Goal: Task Accomplishment & Management: Manage account settings

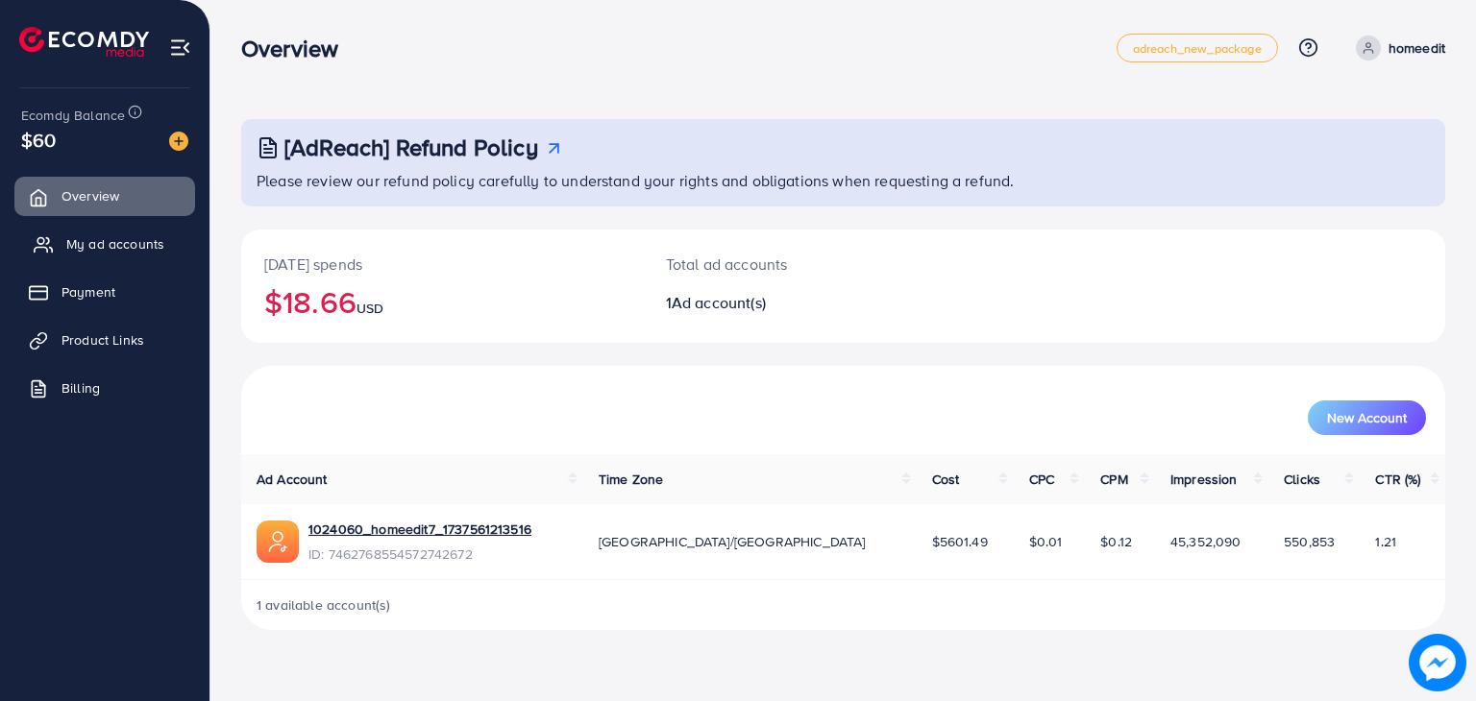
click at [120, 235] on span "My ad accounts" at bounding box center [115, 243] width 98 height 19
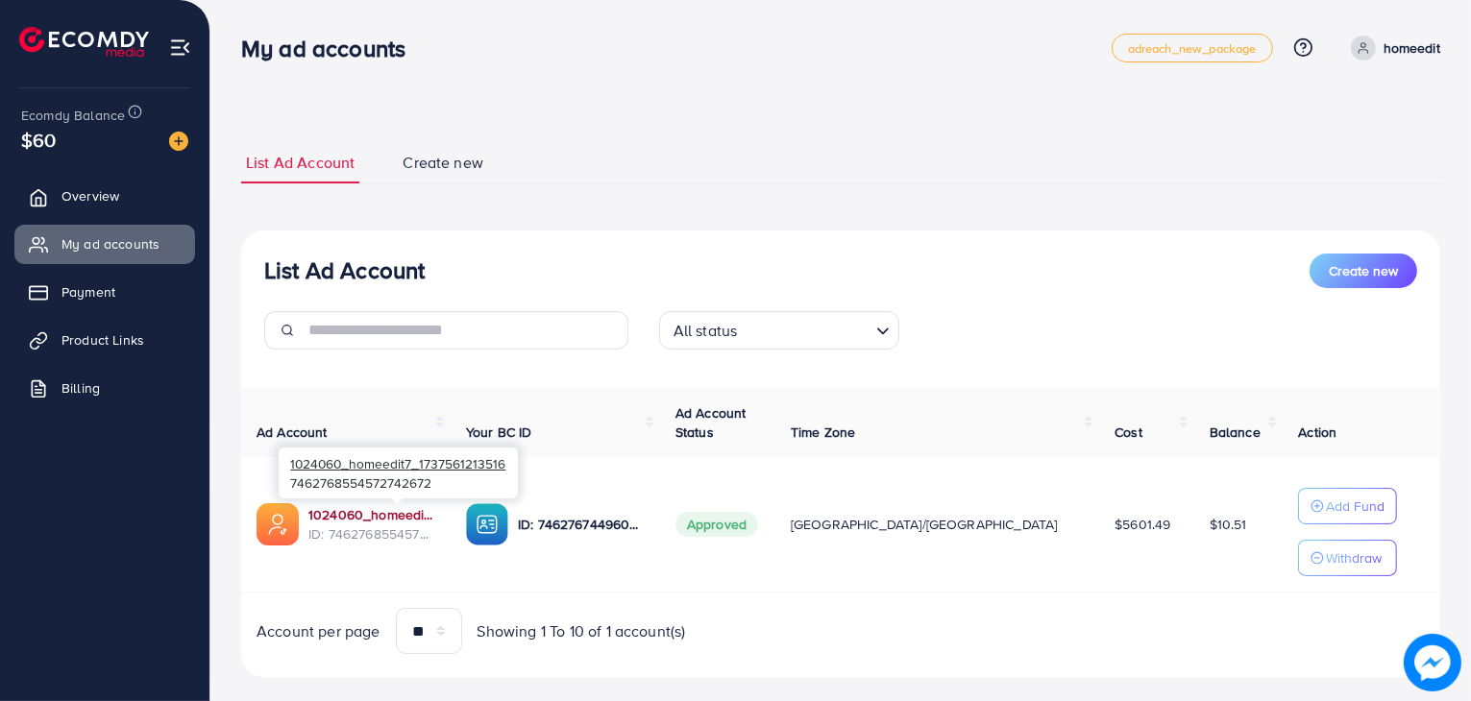
click at [396, 516] on link "1024060_homeedit7_1737561213516" at bounding box center [371, 514] width 127 height 19
